Goal: Task Accomplishment & Management: Use online tool/utility

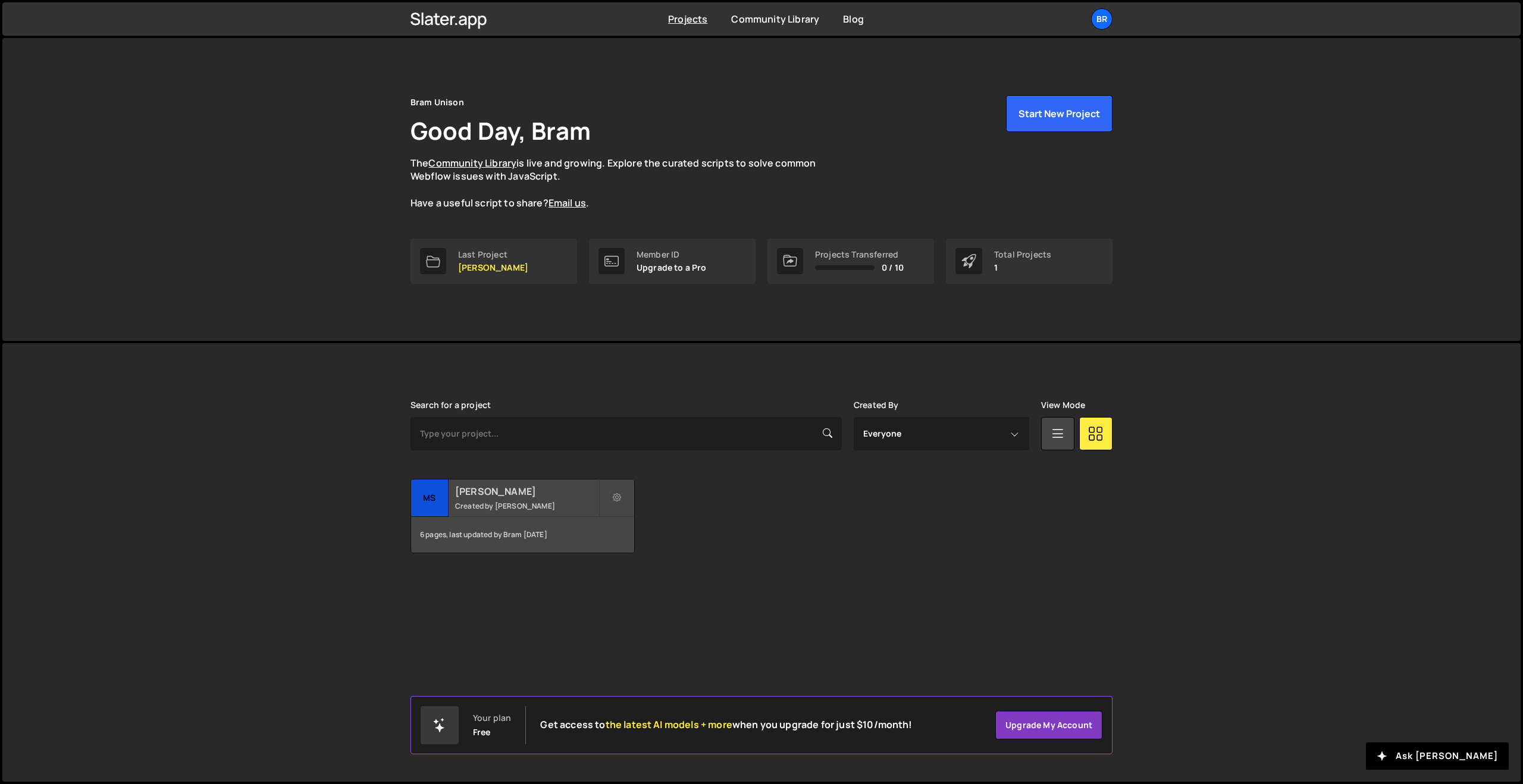
click at [478, 497] on h2 "[PERSON_NAME]" at bounding box center [527, 491] width 144 height 13
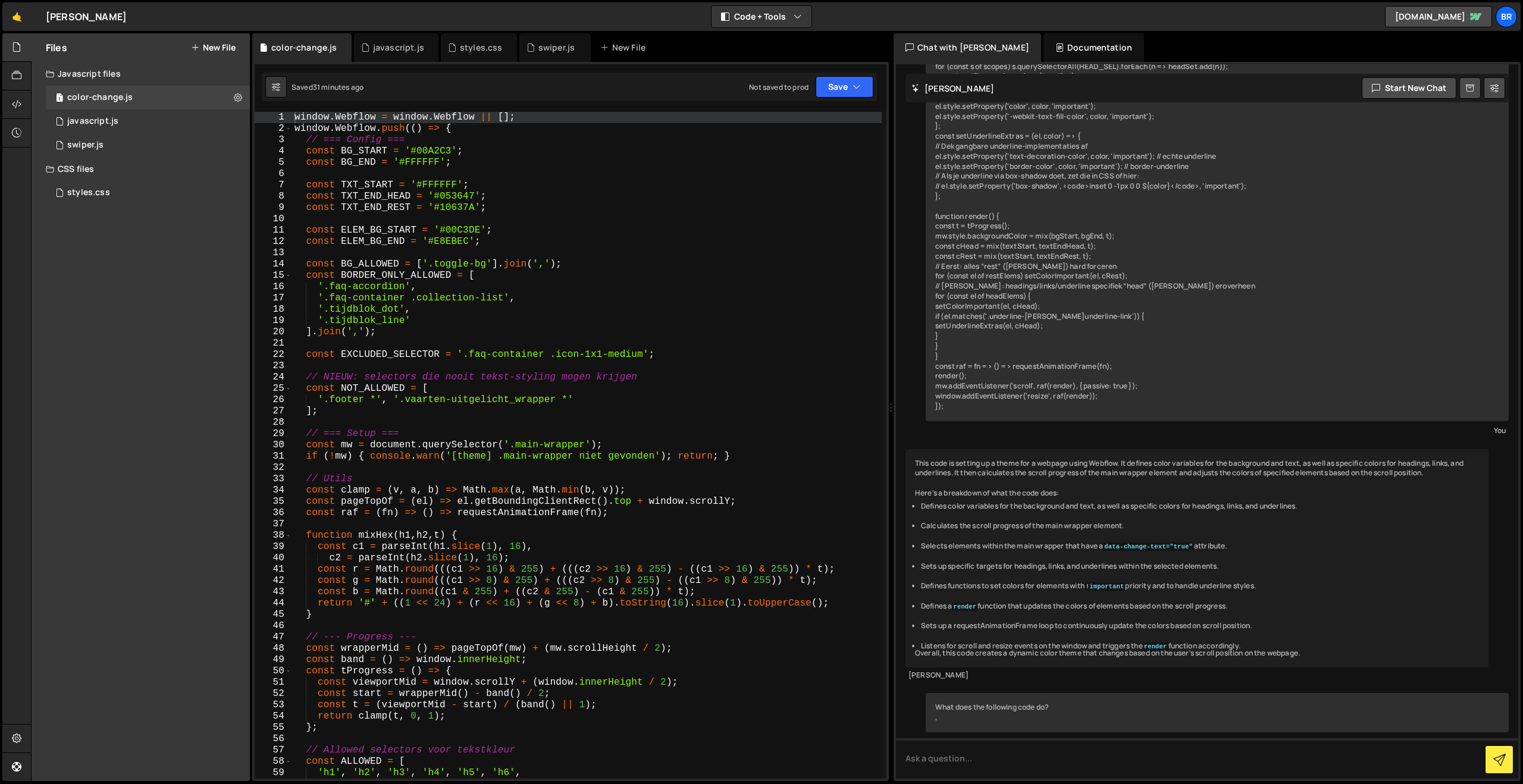
scroll to position [637, 0]
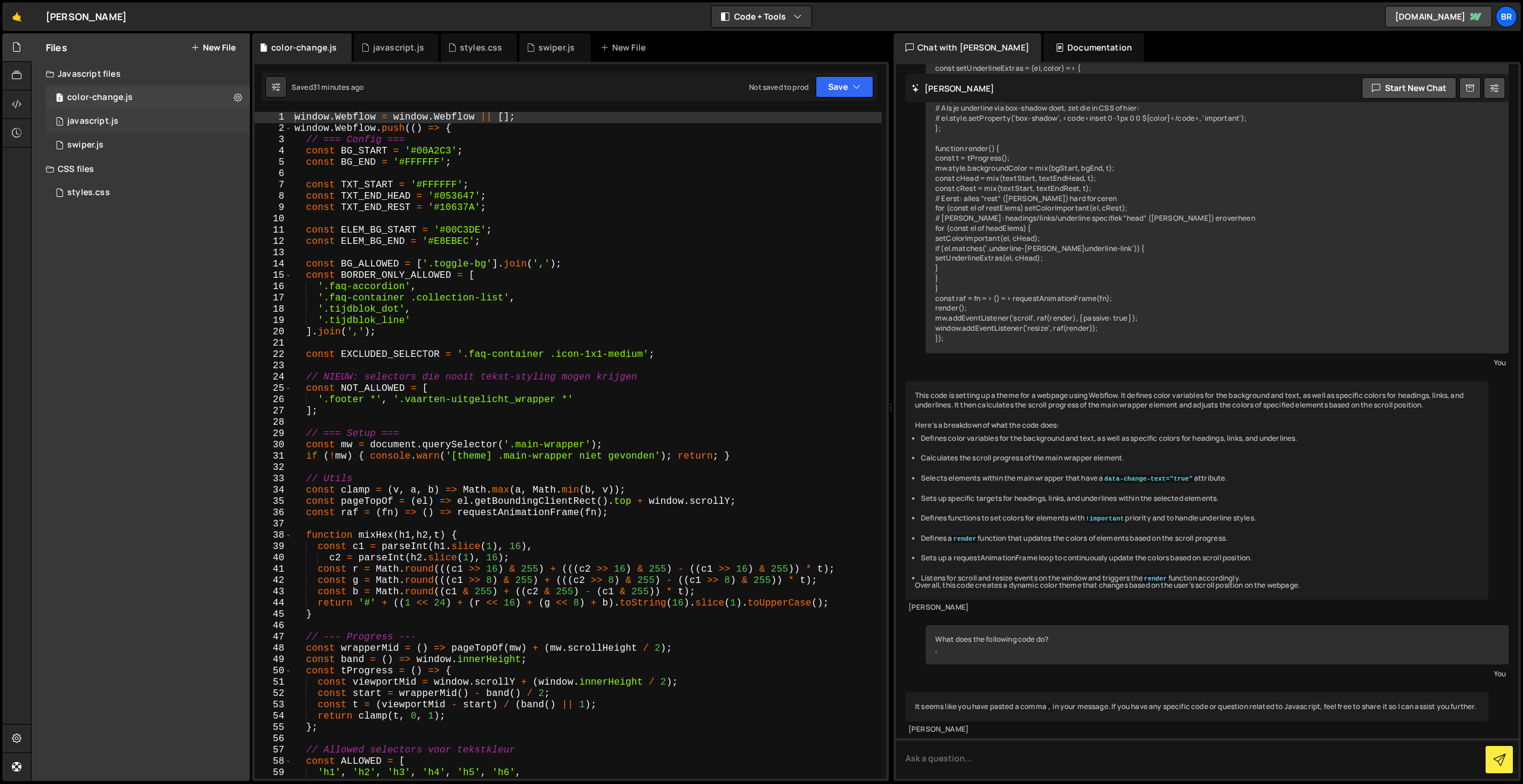
click at [90, 122] on div "javascript.js" at bounding box center [92, 120] width 51 height 10
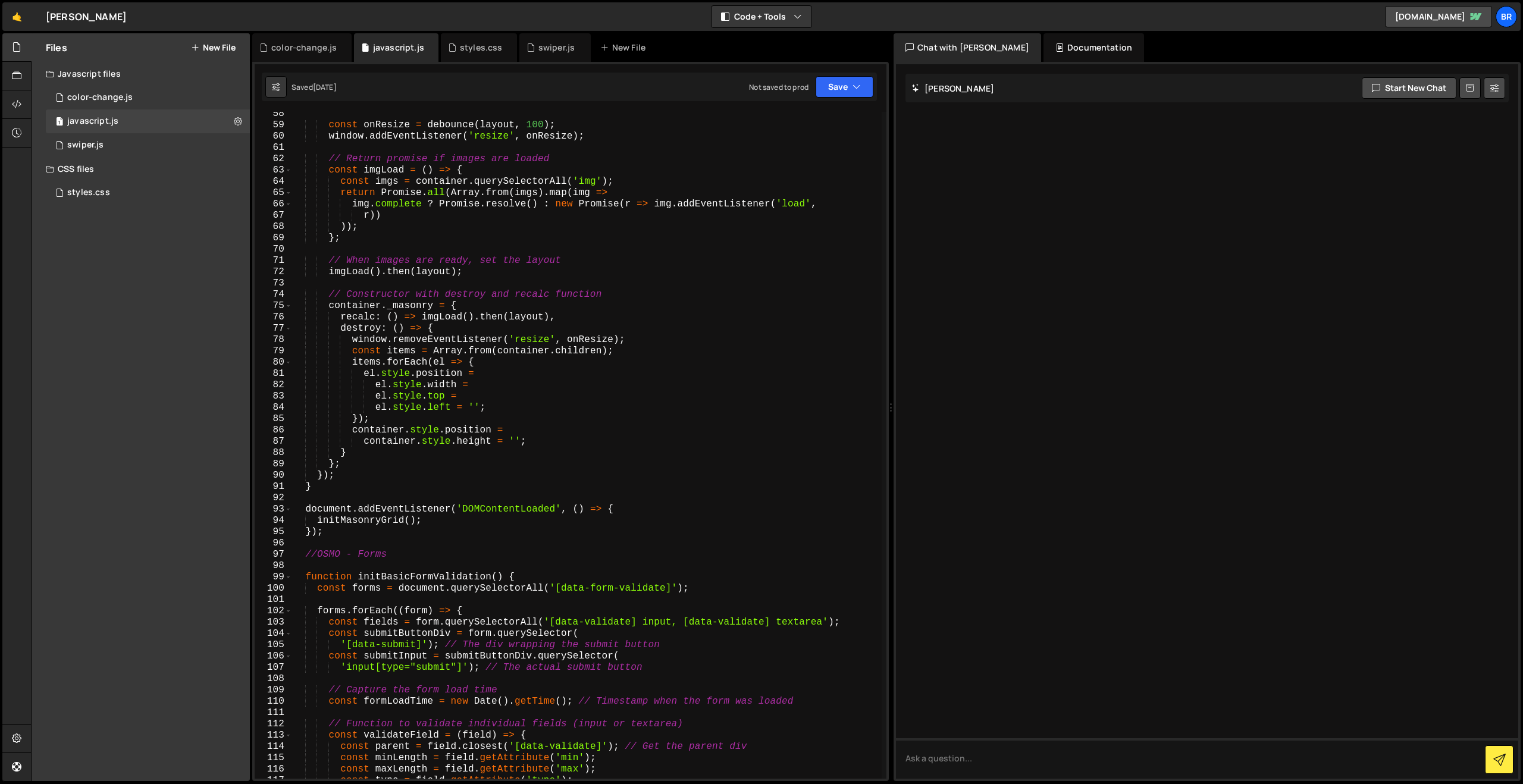
scroll to position [0, 0]
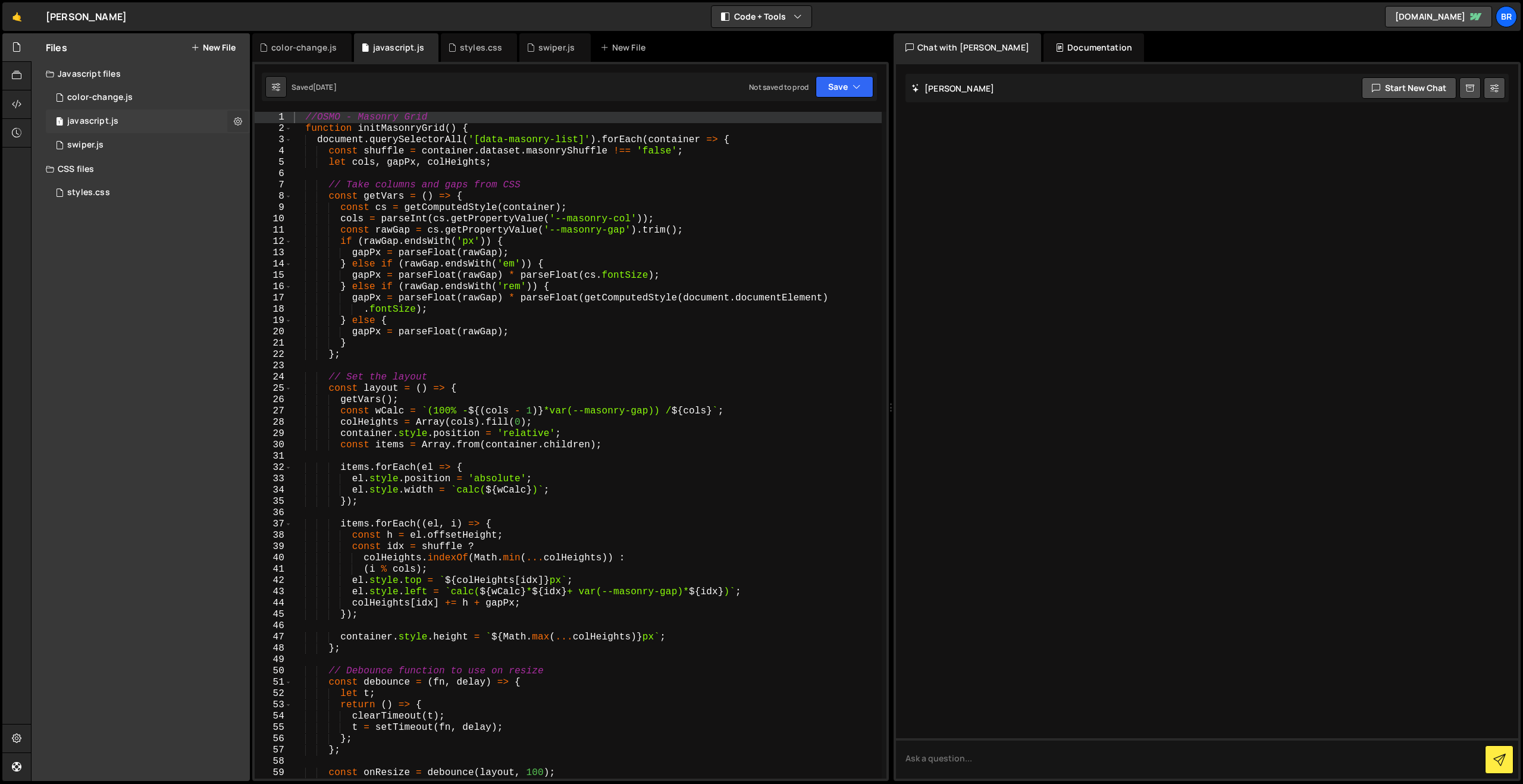
click at [233, 119] on button at bounding box center [237, 121] width 21 height 21
click at [307, 152] on button "Edit File Settings" at bounding box center [310, 146] width 117 height 23
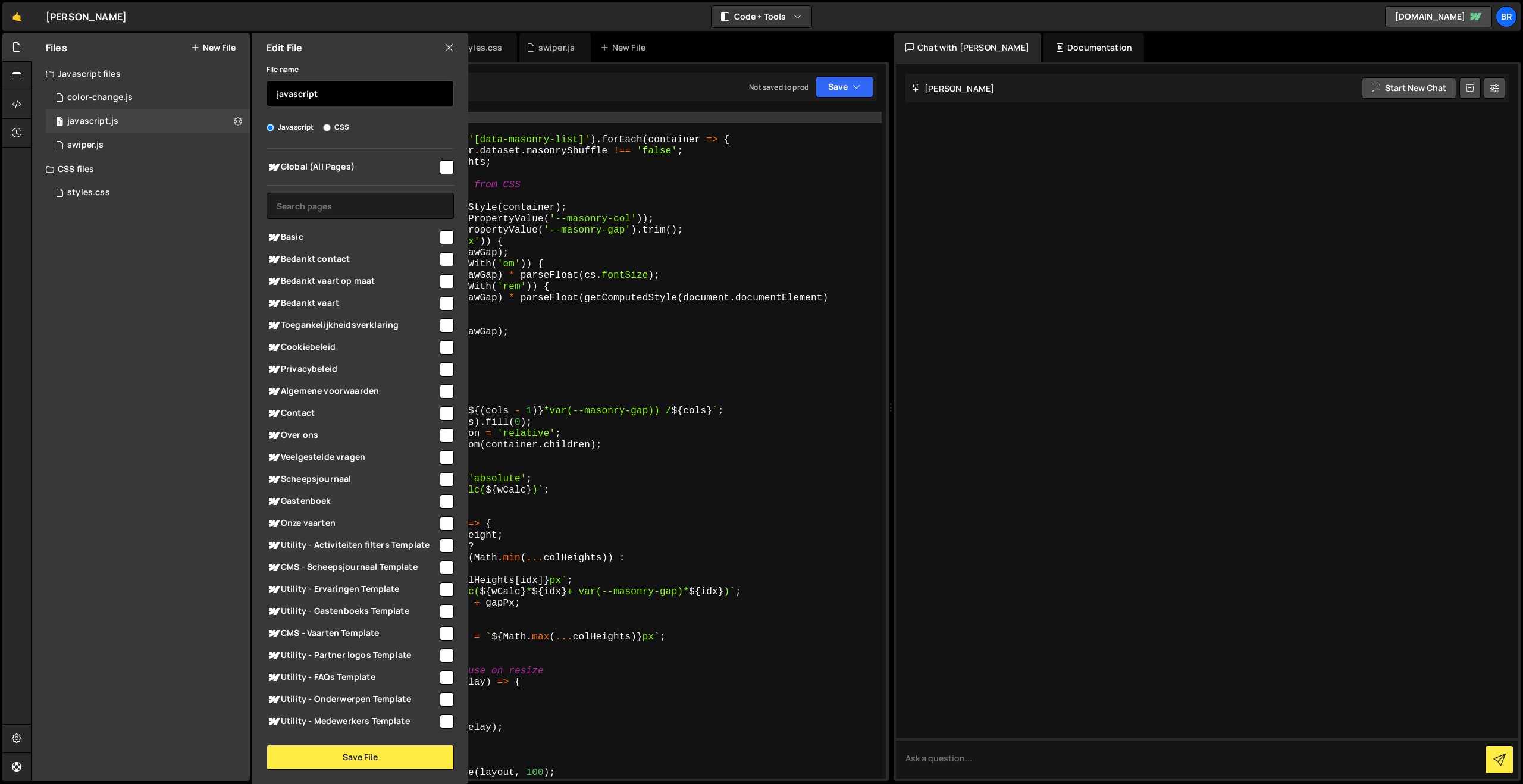
click at [291, 96] on input "javascript" at bounding box center [360, 93] width 188 height 26
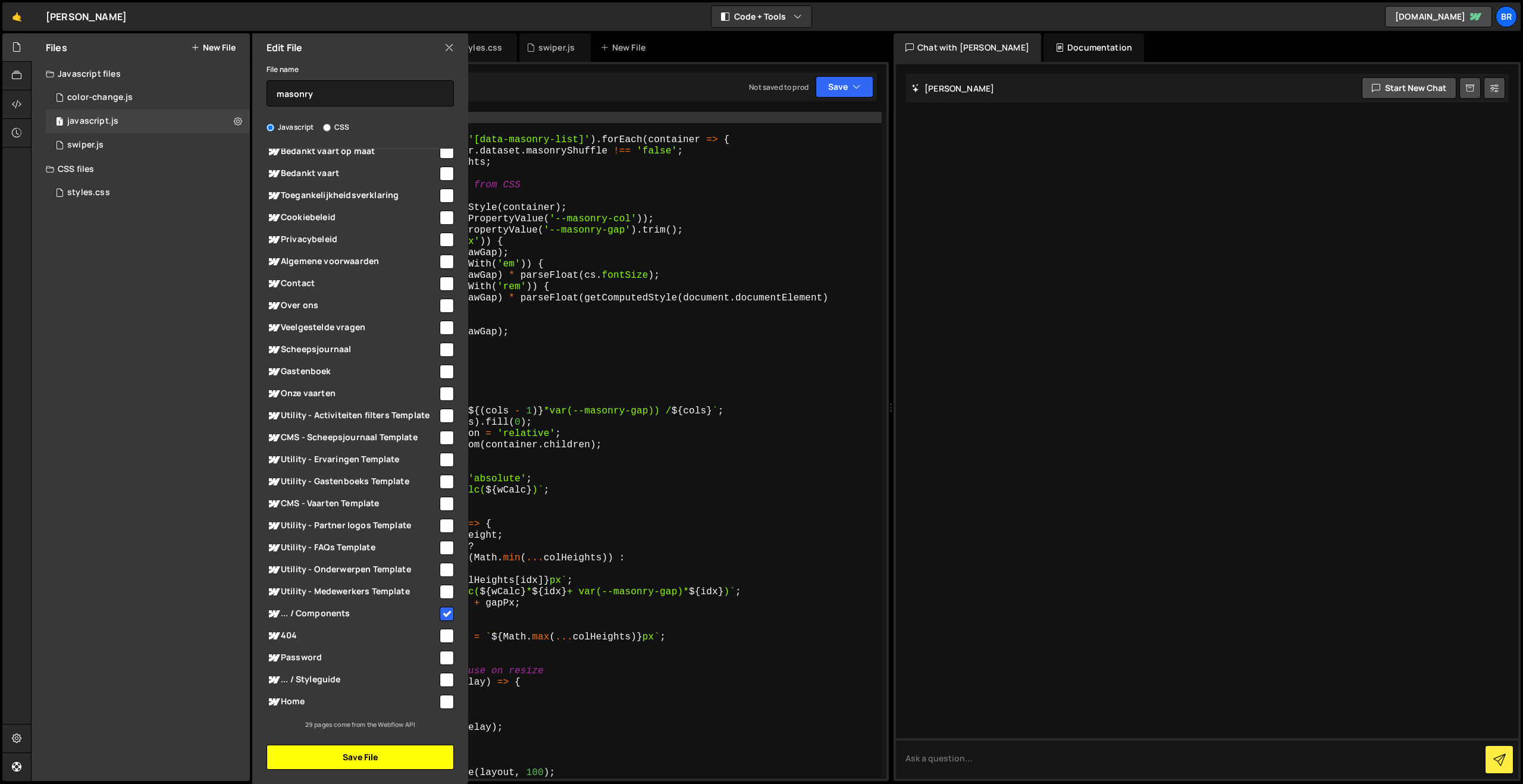
click at [400, 757] on button "Save File" at bounding box center [360, 757] width 188 height 25
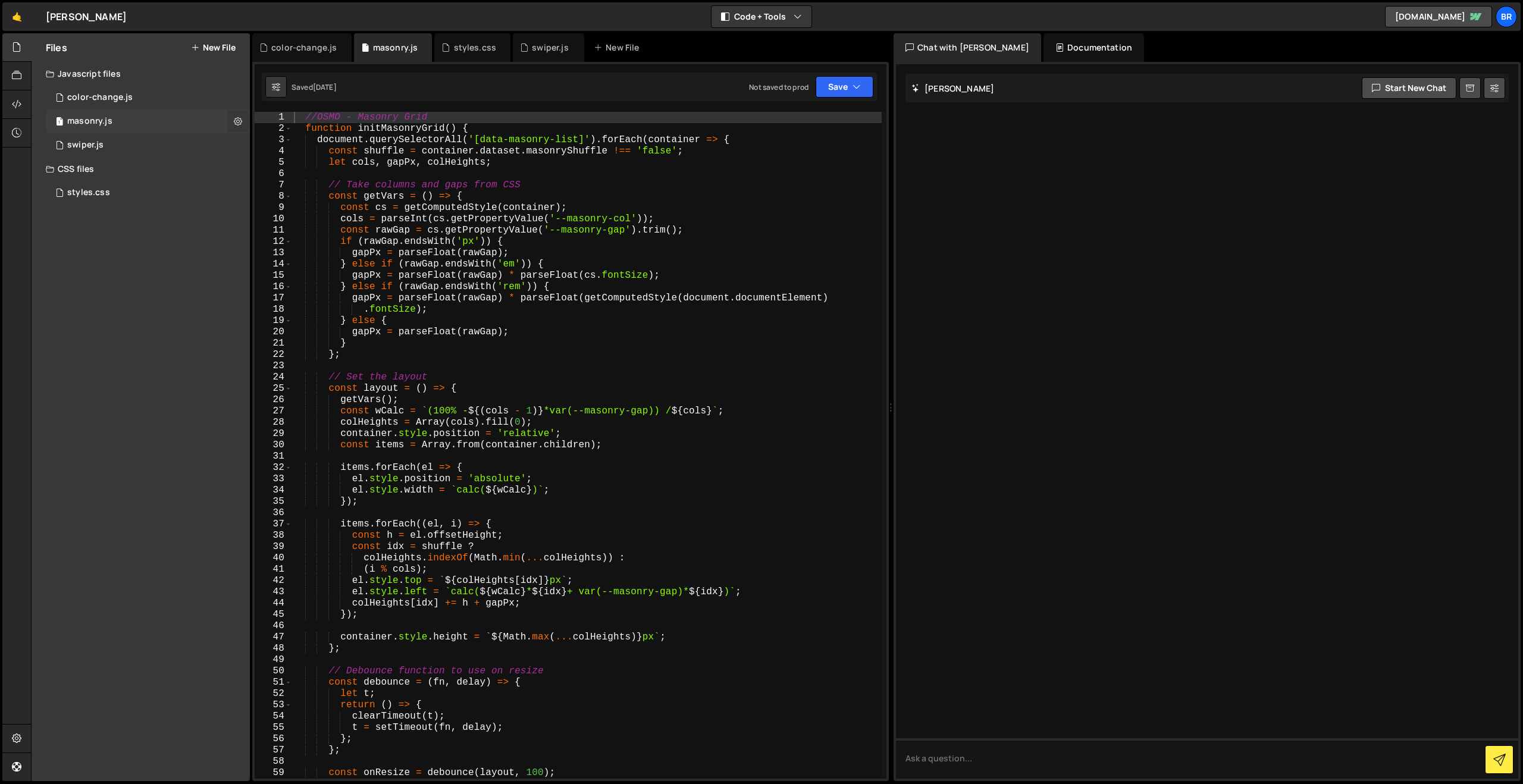
click at [238, 122] on icon at bounding box center [237, 121] width 8 height 11
click at [232, 118] on button at bounding box center [237, 121] width 21 height 21
type input "masonry"
radio input "true"
checkbox input "true"
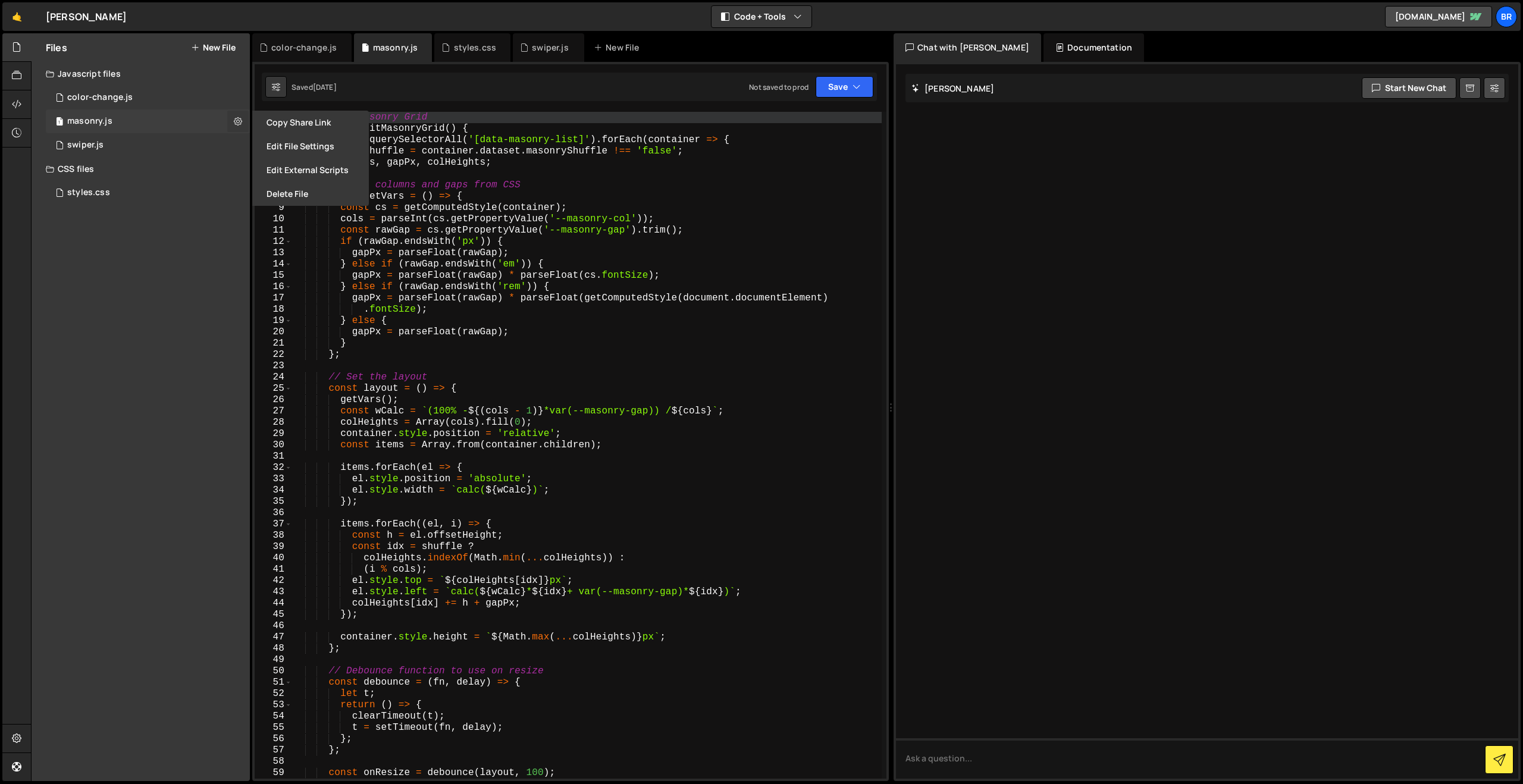
click at [241, 122] on icon at bounding box center [237, 121] width 8 height 11
type input "masonry"
radio input "true"
checkbox input "true"
click at [305, 150] on button "Edit File Settings" at bounding box center [310, 146] width 117 height 23
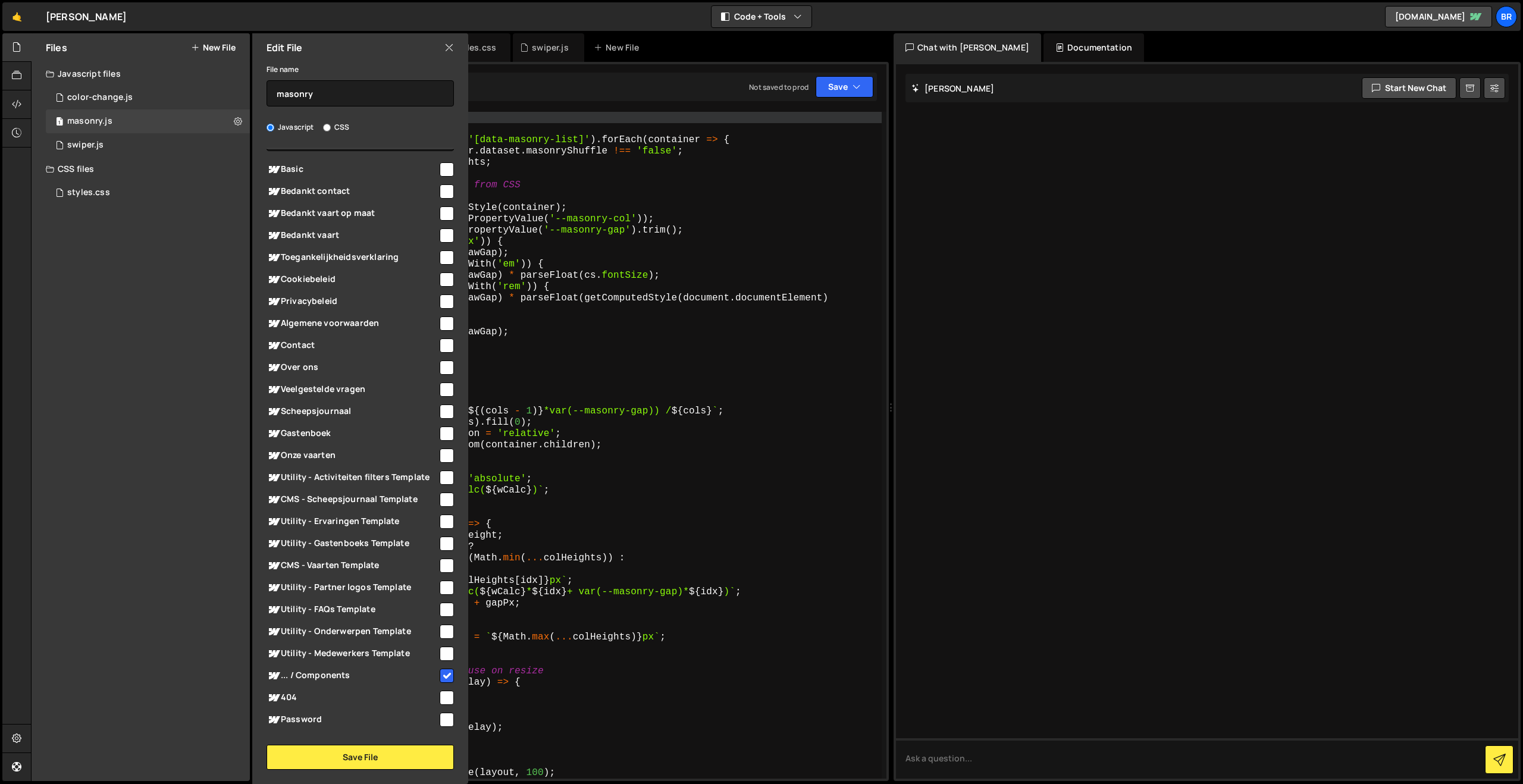
scroll to position [0, 0]
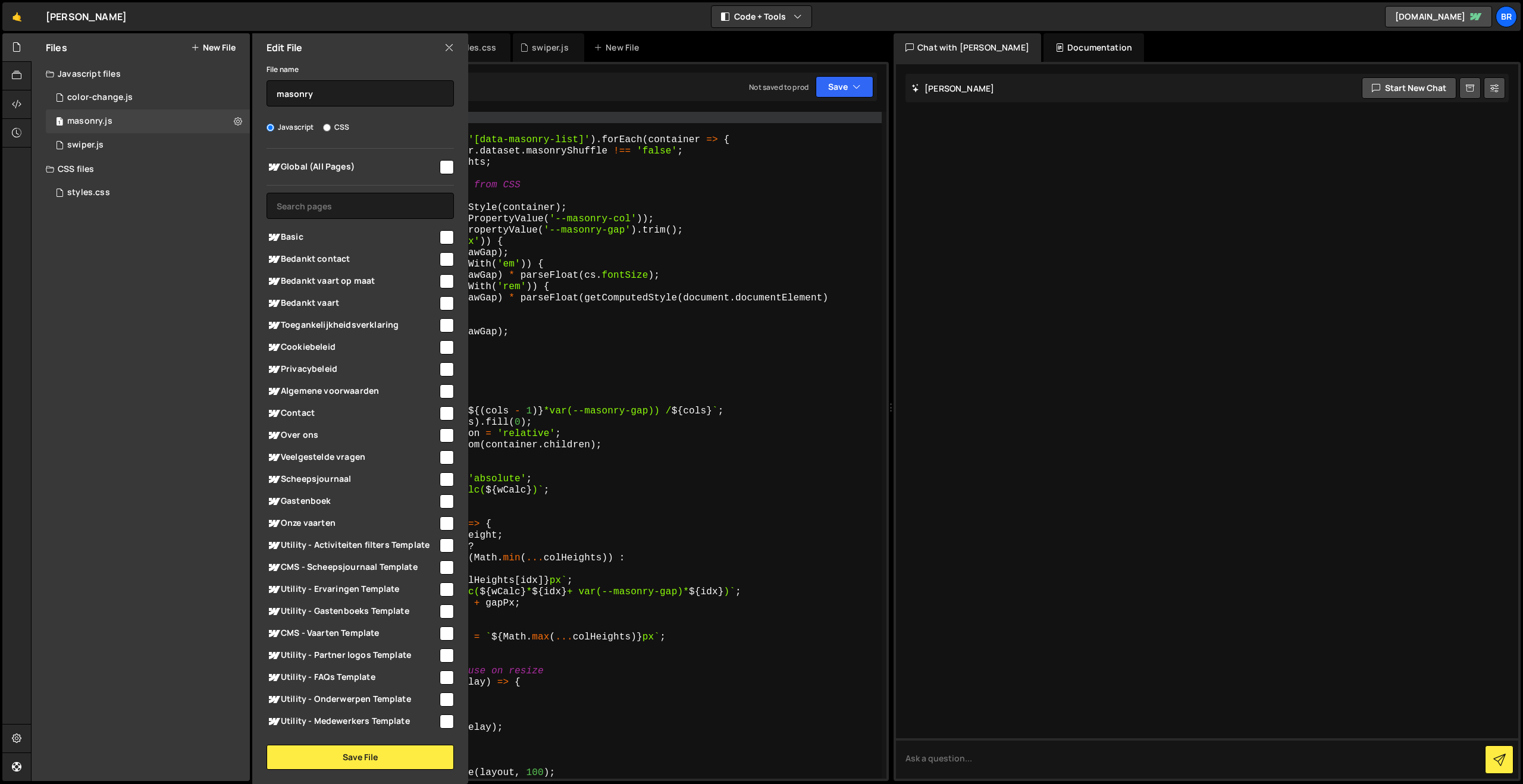
click at [444, 497] on input "checkbox" at bounding box center [446, 500] width 14 height 14
checkbox input "true"
click at [427, 759] on button "Save File" at bounding box center [360, 757] width 188 height 25
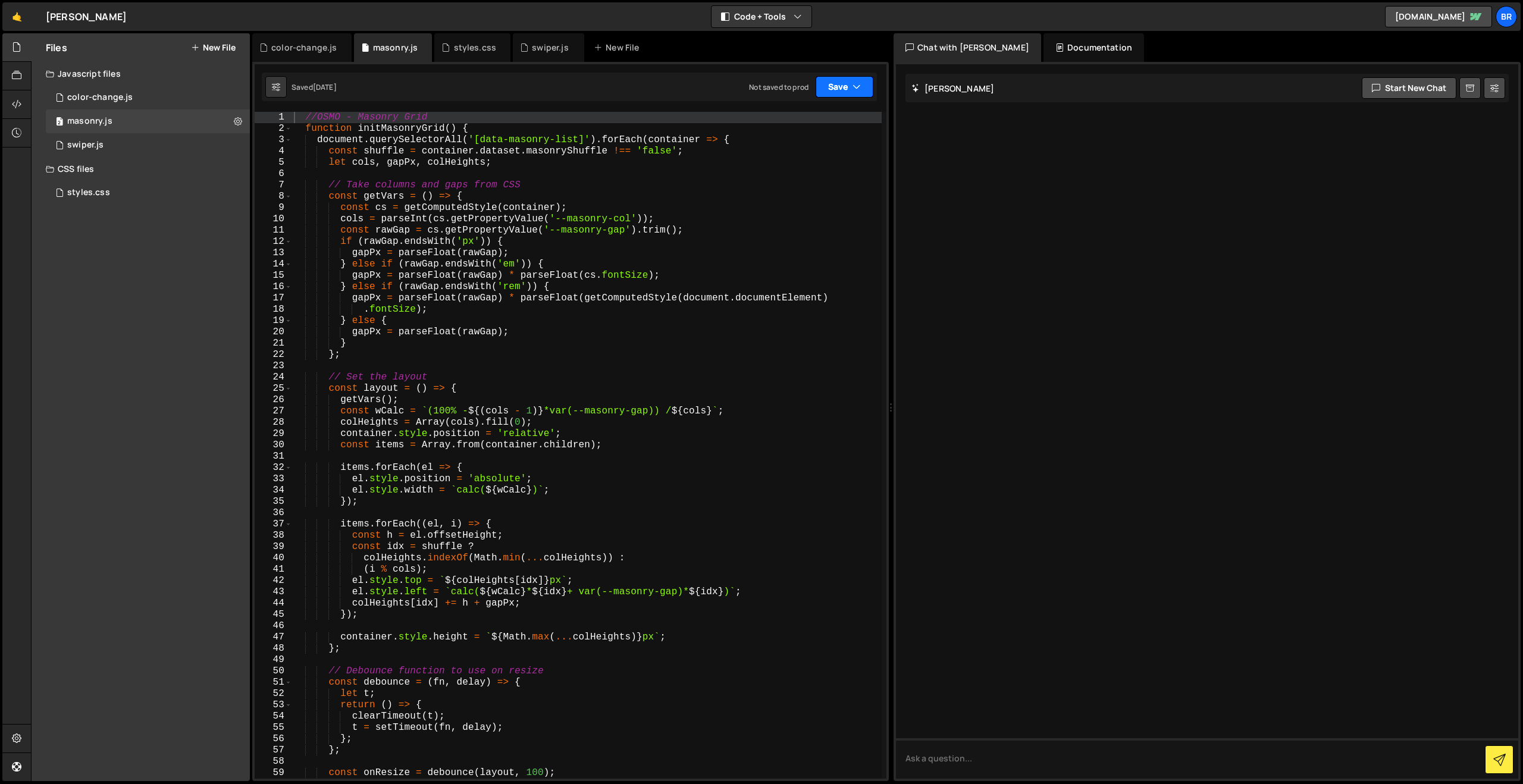
click at [837, 89] on button "Save" at bounding box center [844, 87] width 58 height 21
click at [819, 125] on div "Saved [DATE]" at bounding box center [804, 129] width 124 height 14
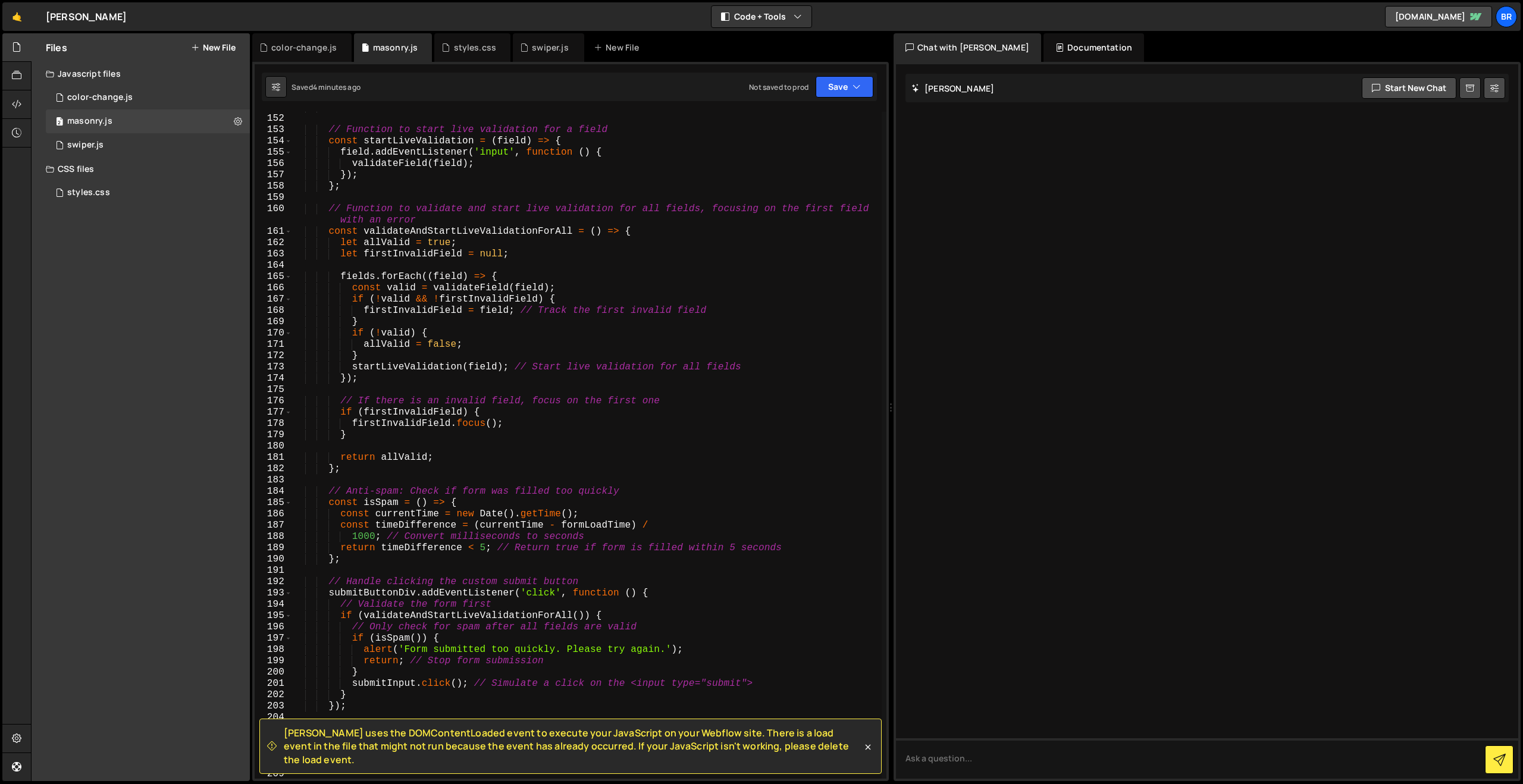
scroll to position [2248, 0]
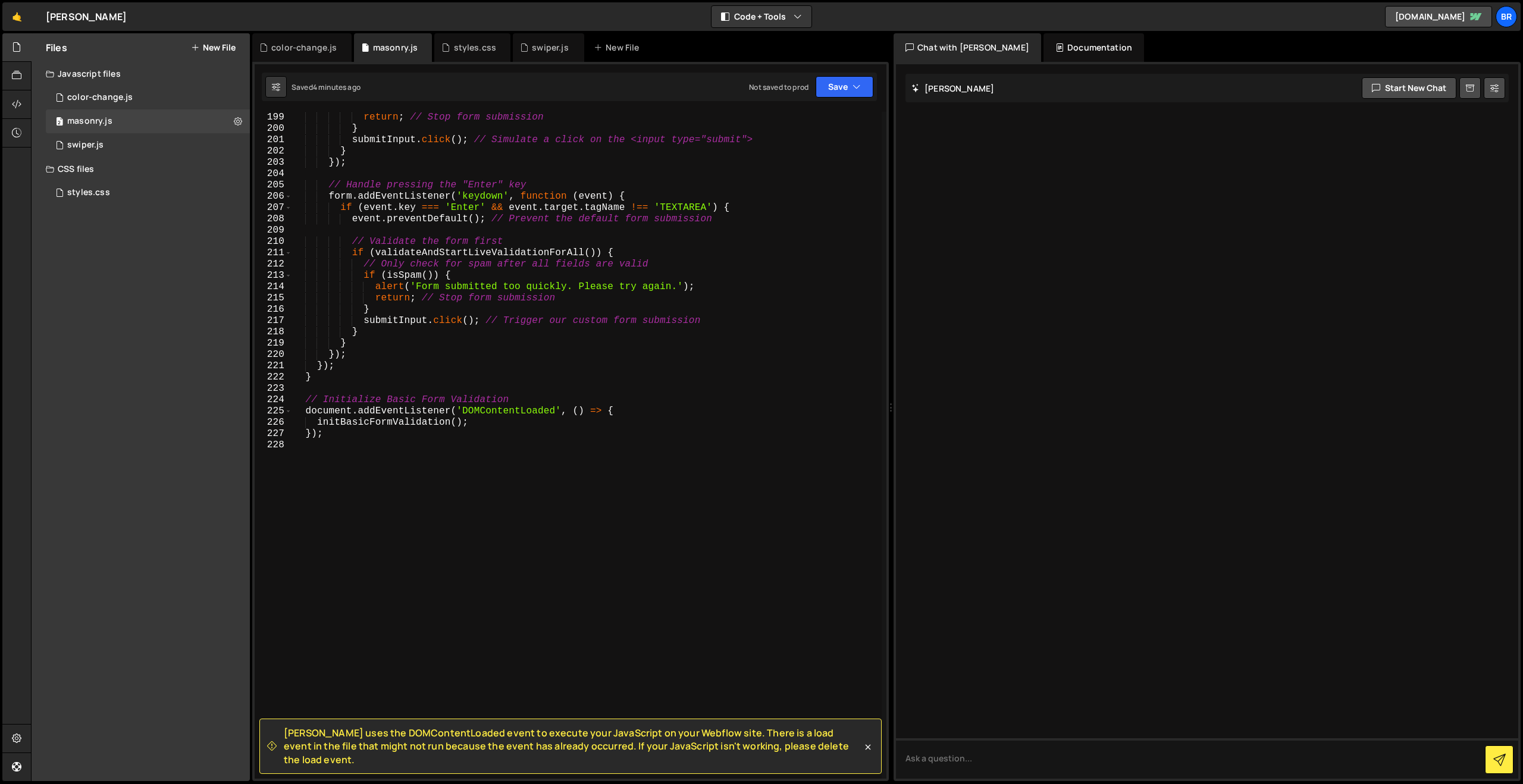
click at [219, 49] on button "New File" at bounding box center [214, 48] width 45 height 9
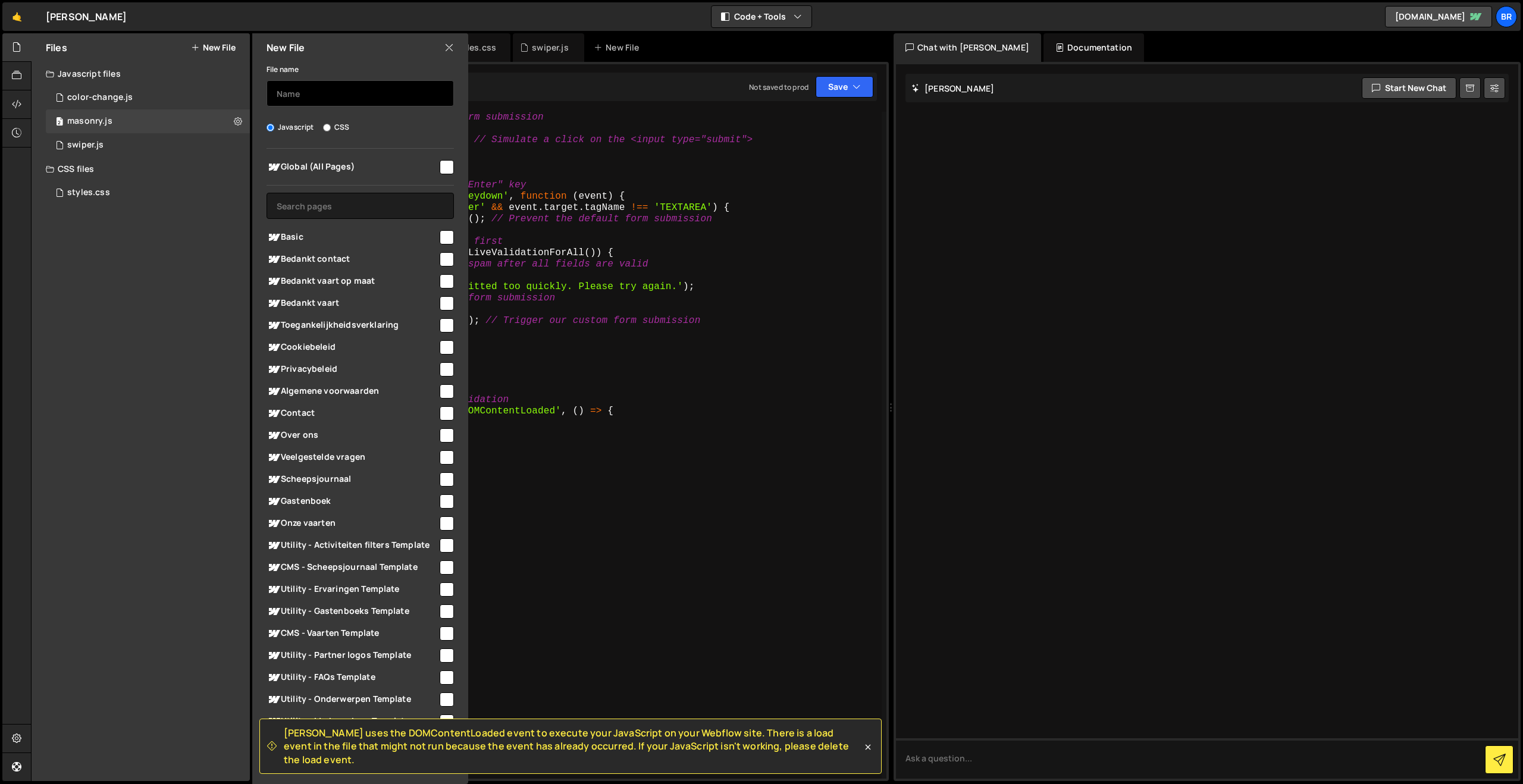
click at [338, 101] on input "text" at bounding box center [360, 93] width 188 height 26
type input "month"
click at [450, 46] on icon at bounding box center [449, 48] width 9 height 13
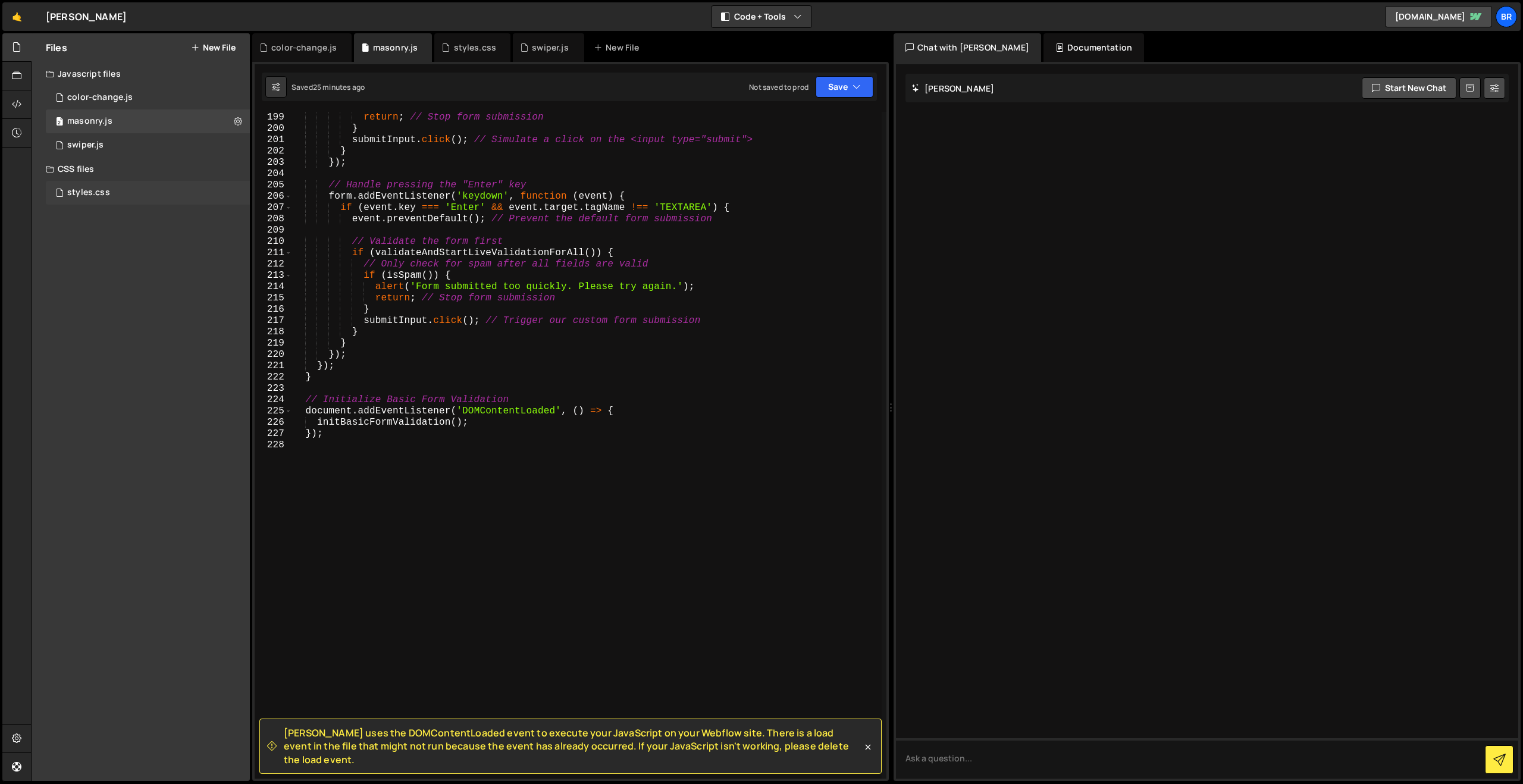
click at [91, 193] on div "styles.css" at bounding box center [89, 192] width 43 height 10
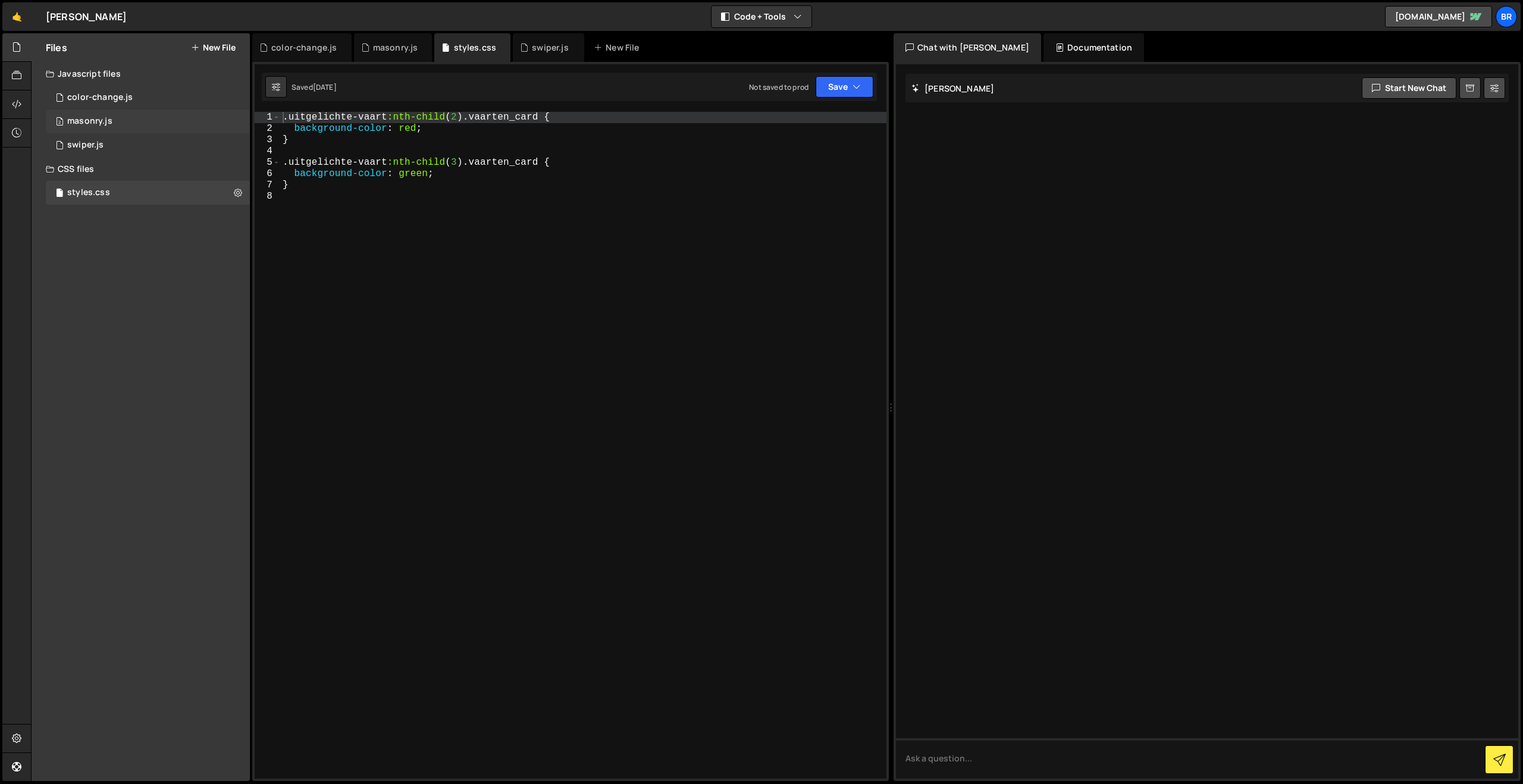
click at [104, 118] on div "masonry.js" at bounding box center [90, 120] width 45 height 10
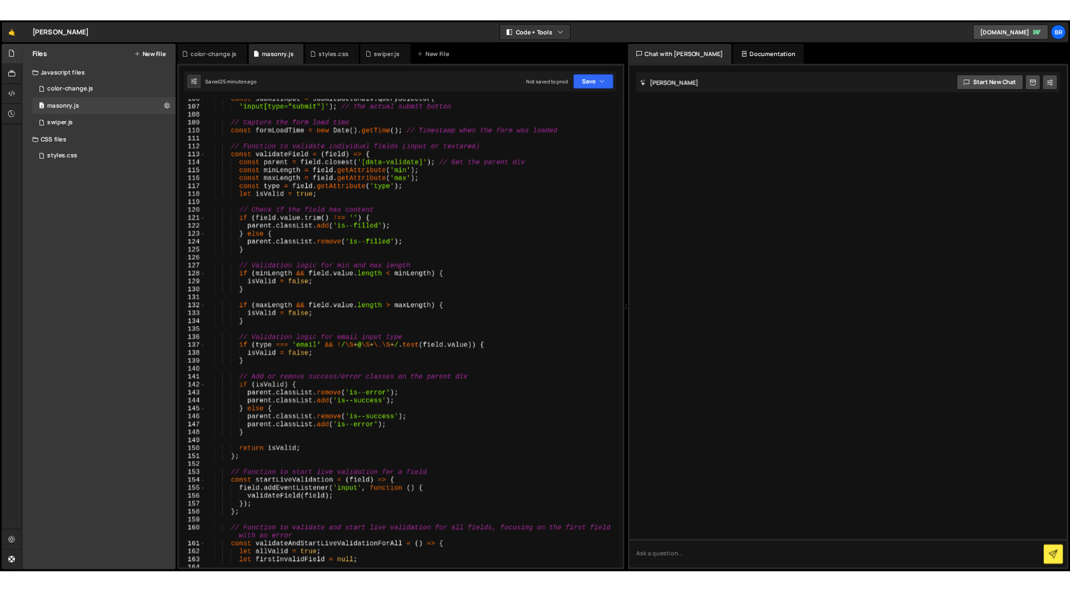
scroll to position [1277, 0]
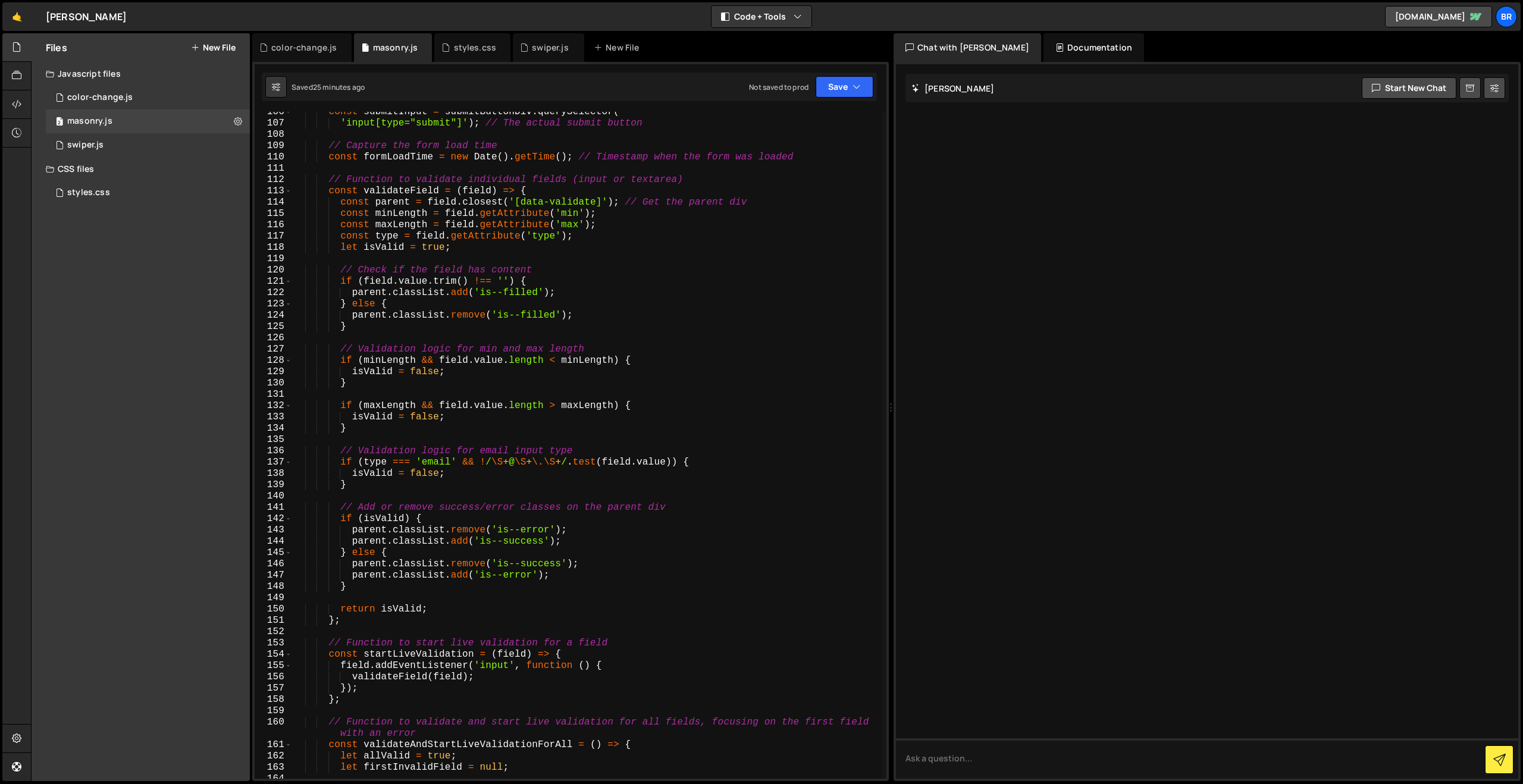
type textarea "if (field.value.trim() !== '') {"
click at [763, 278] on div "const submitInput = submitButtonDiv . querySelector ( 'input[type="submit"]' ) …" at bounding box center [586, 451] width 590 height 689
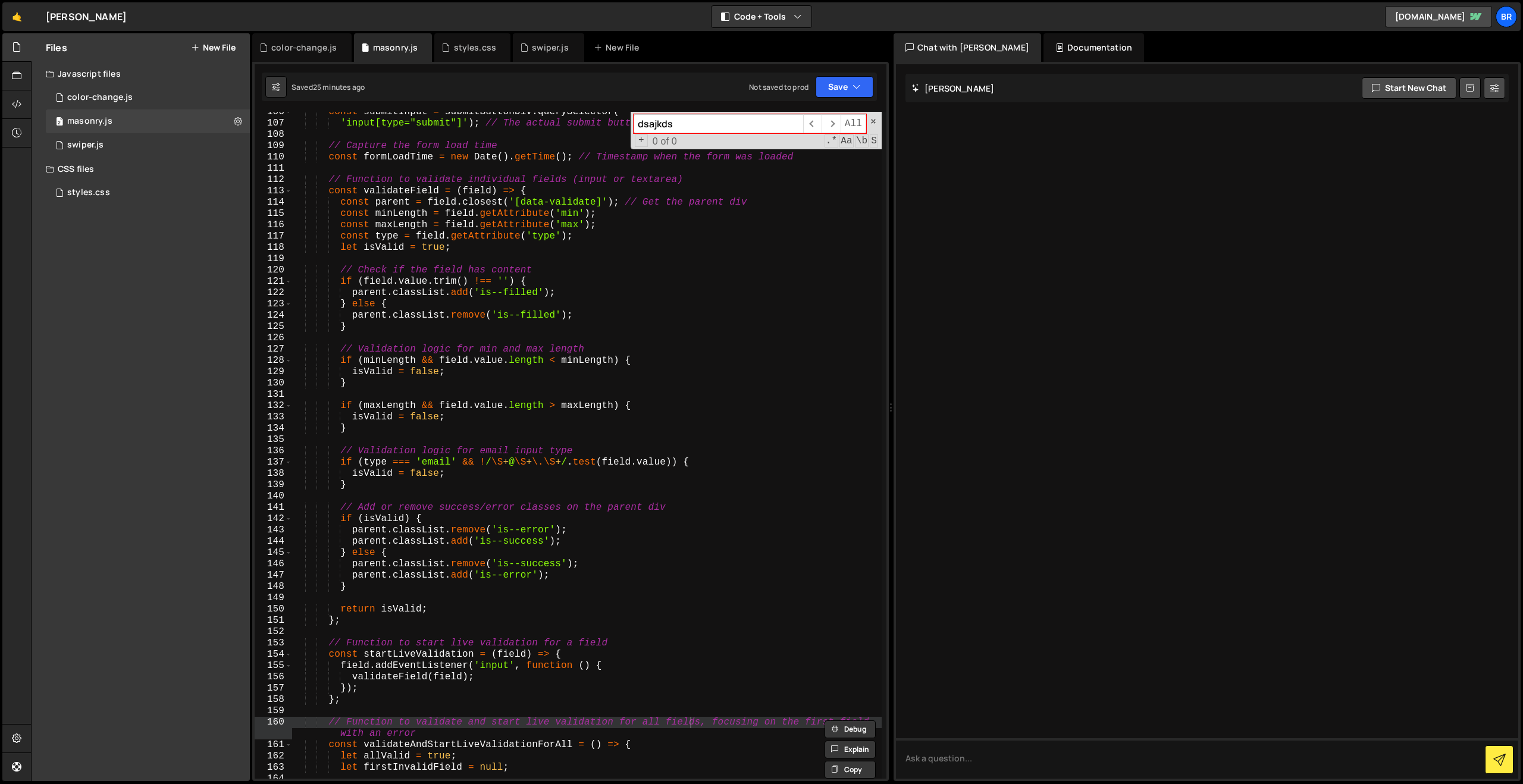
type input "dsajkdsa"
click at [993, 259] on div at bounding box center [1207, 421] width 622 height 714
click at [877, 119] on div "​ ​ All Replace All + 0 of 0 .* Aa \b S" at bounding box center [755, 131] width 251 height 37
click at [871, 120] on span at bounding box center [873, 121] width 8 height 8
type textarea "// Function to validate and start live validation for all fields, focusing on t…"
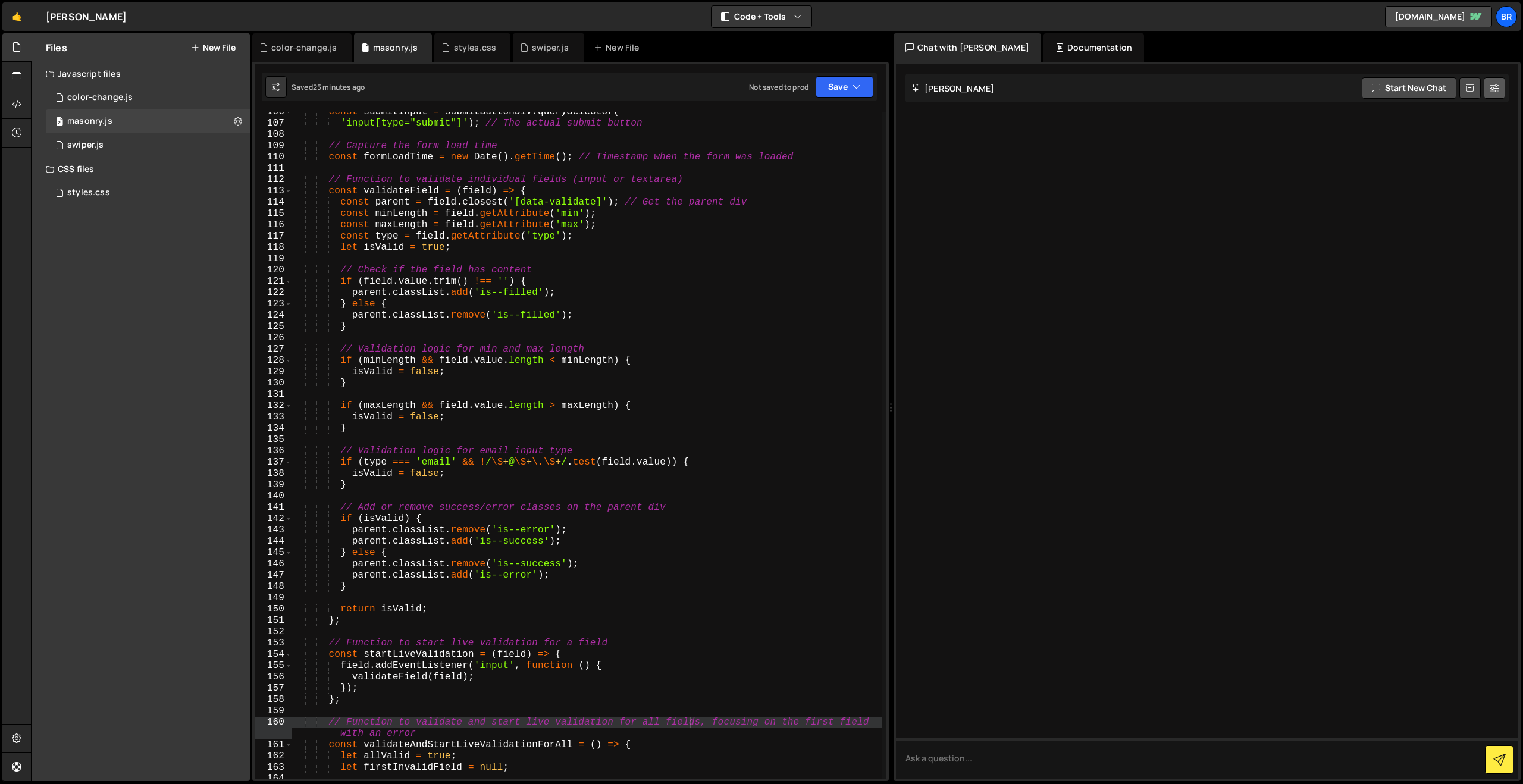
click at [1500, 90] on button at bounding box center [1494, 88] width 21 height 21
select select "chat"
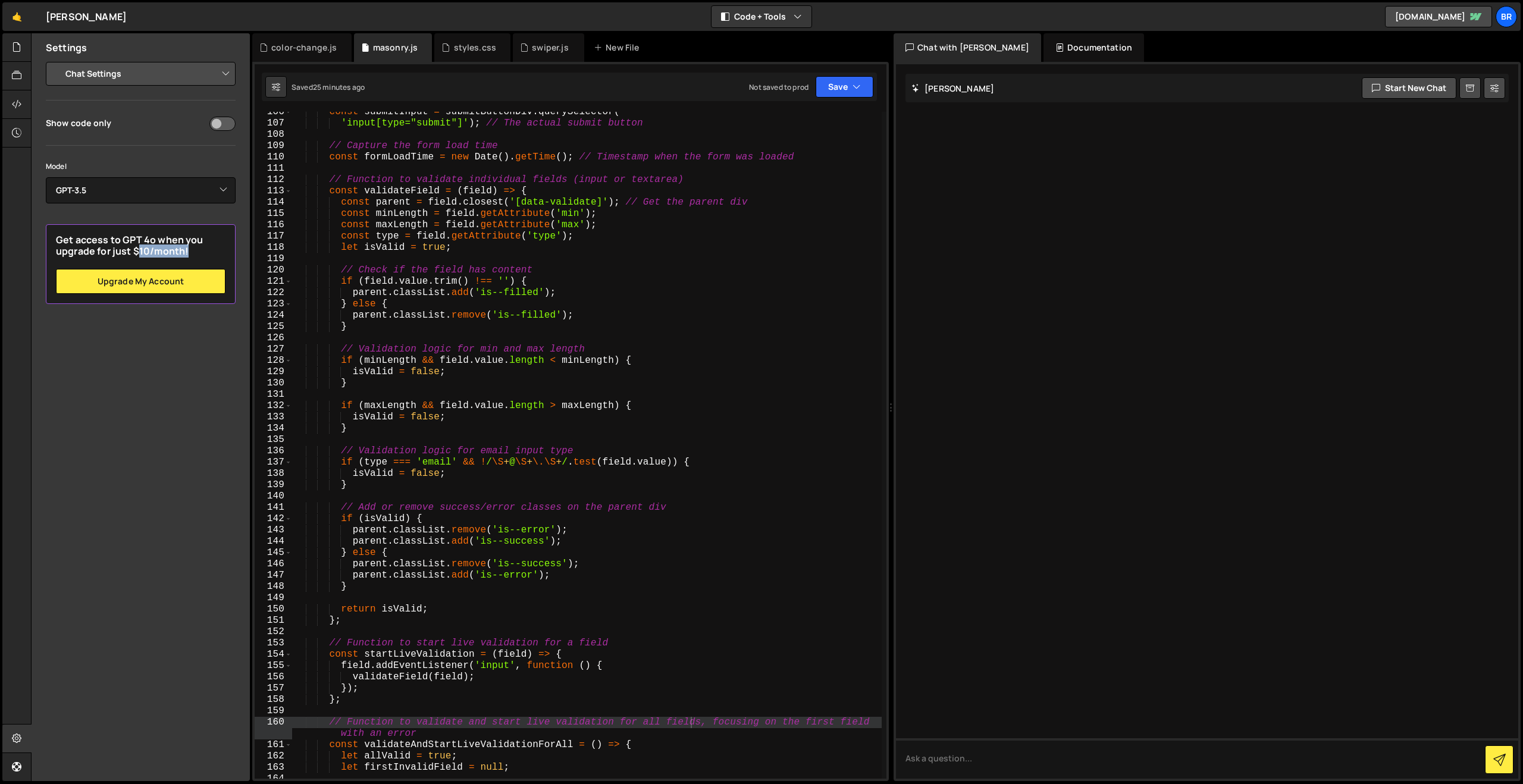
drag, startPoint x: 136, startPoint y: 251, endPoint x: 199, endPoint y: 252, distance: 63.0
click at [199, 252] on h2 "Get access to GPT 4o when you upgrade for just $10/month!" at bounding box center [141, 245] width 170 height 22
type textarea "}"
click at [409, 385] on div "const submitInput = submitButtonDiv . querySelector ( 'input[type="submit"]' ) …" at bounding box center [586, 451] width 589 height 689
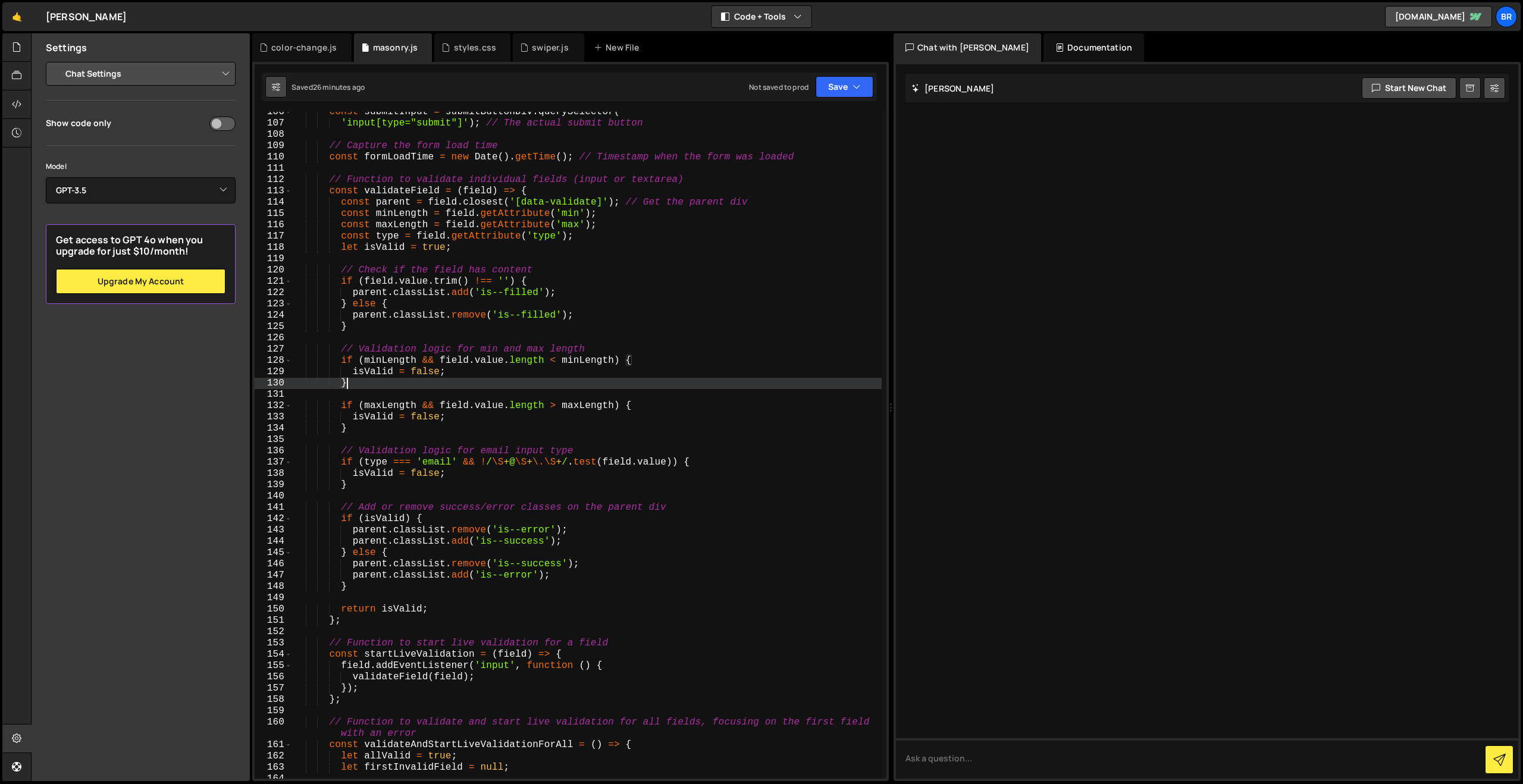
click at [266, 84] on button at bounding box center [275, 87] width 21 height 21
select select "editor"
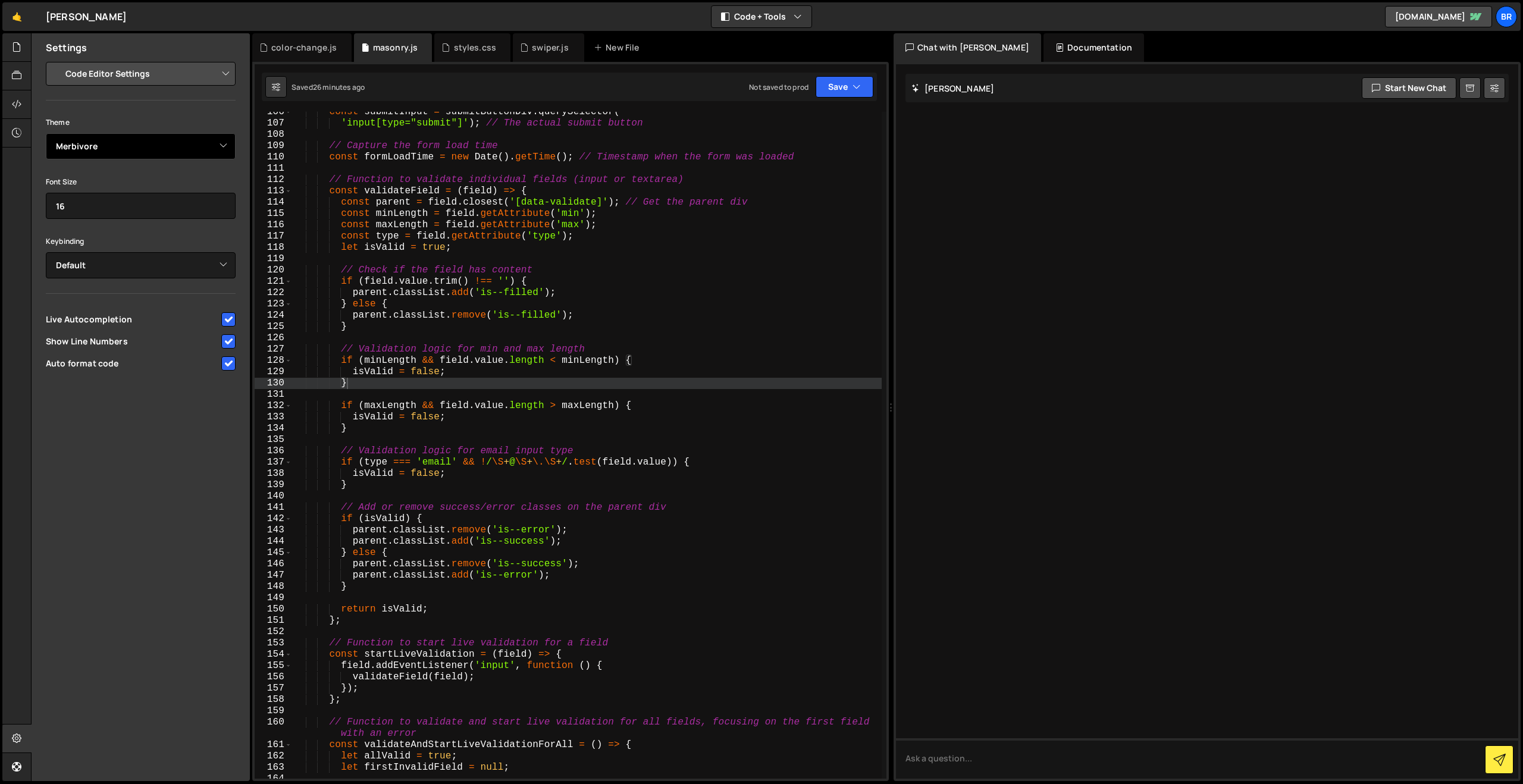
click at [208, 144] on select "Ambiance Chaos Clouds Midnight Dracula Cobalt Gruvbox Green on Black idle Finge…" at bounding box center [140, 147] width 190 height 26
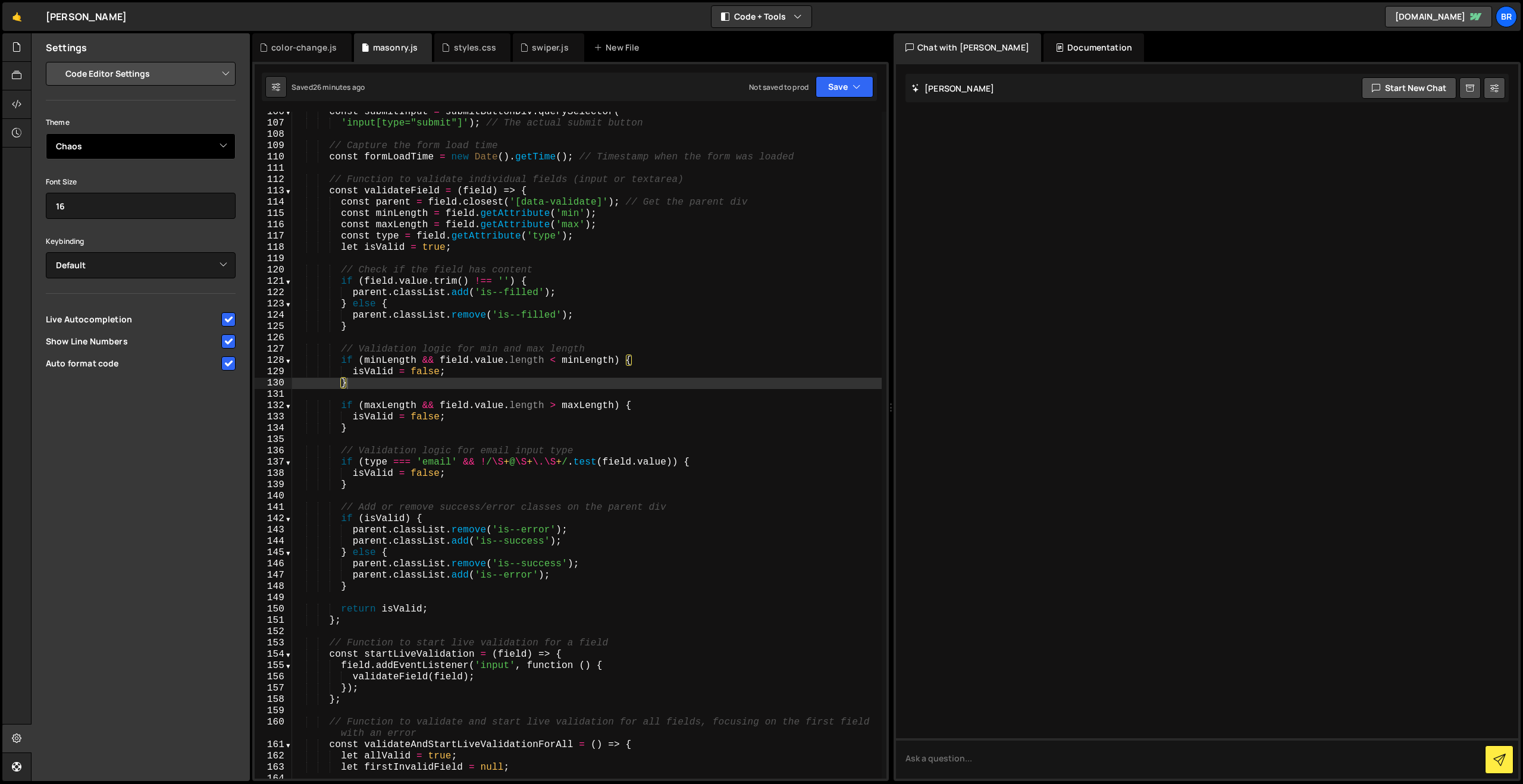
click at [204, 151] on select "Ambiance Chaos Clouds Midnight Dracula Cobalt Gruvbox Green on Black idle Finge…" at bounding box center [140, 147] width 190 height 26
select select "ace/theme/merbivore"
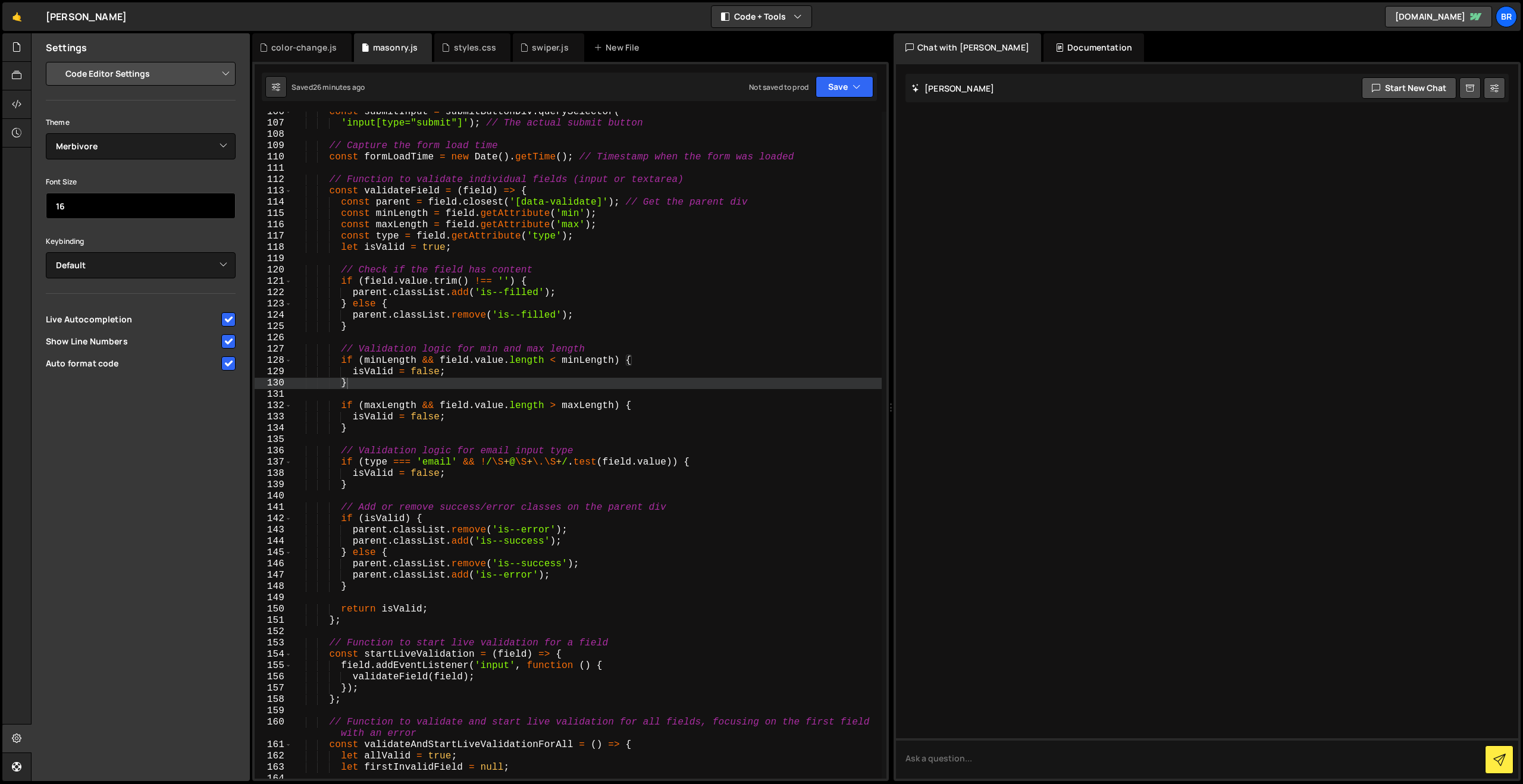
click at [120, 202] on input "16" at bounding box center [140, 205] width 190 height 26
click at [114, 271] on select "Default Vim Emacs Sublime VSCode" at bounding box center [140, 265] width 190 height 26
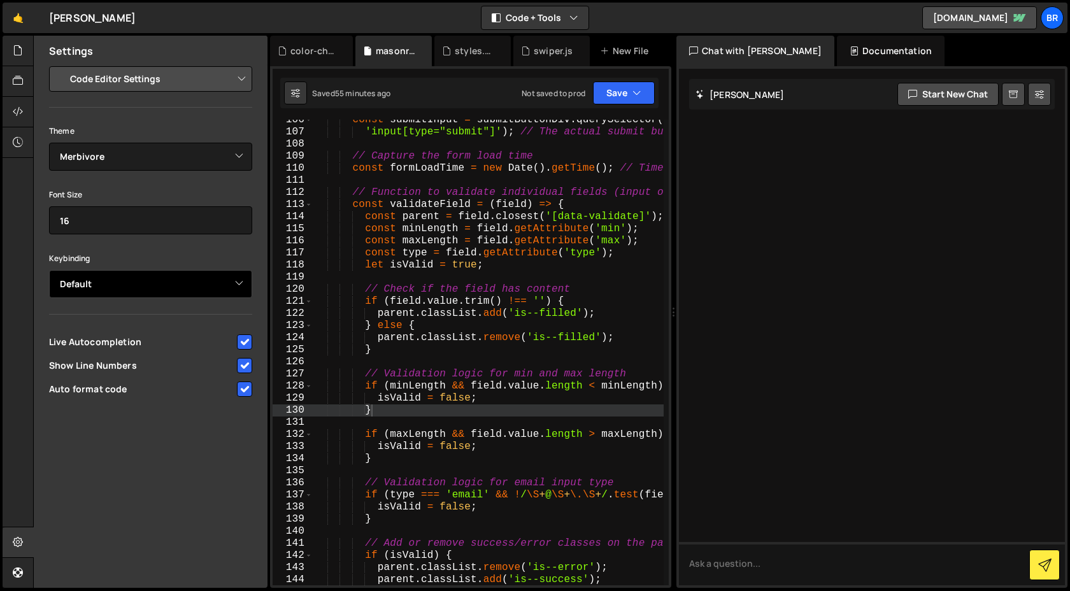
scroll to position [1422, 0]
